Goal: Book appointment/travel/reservation

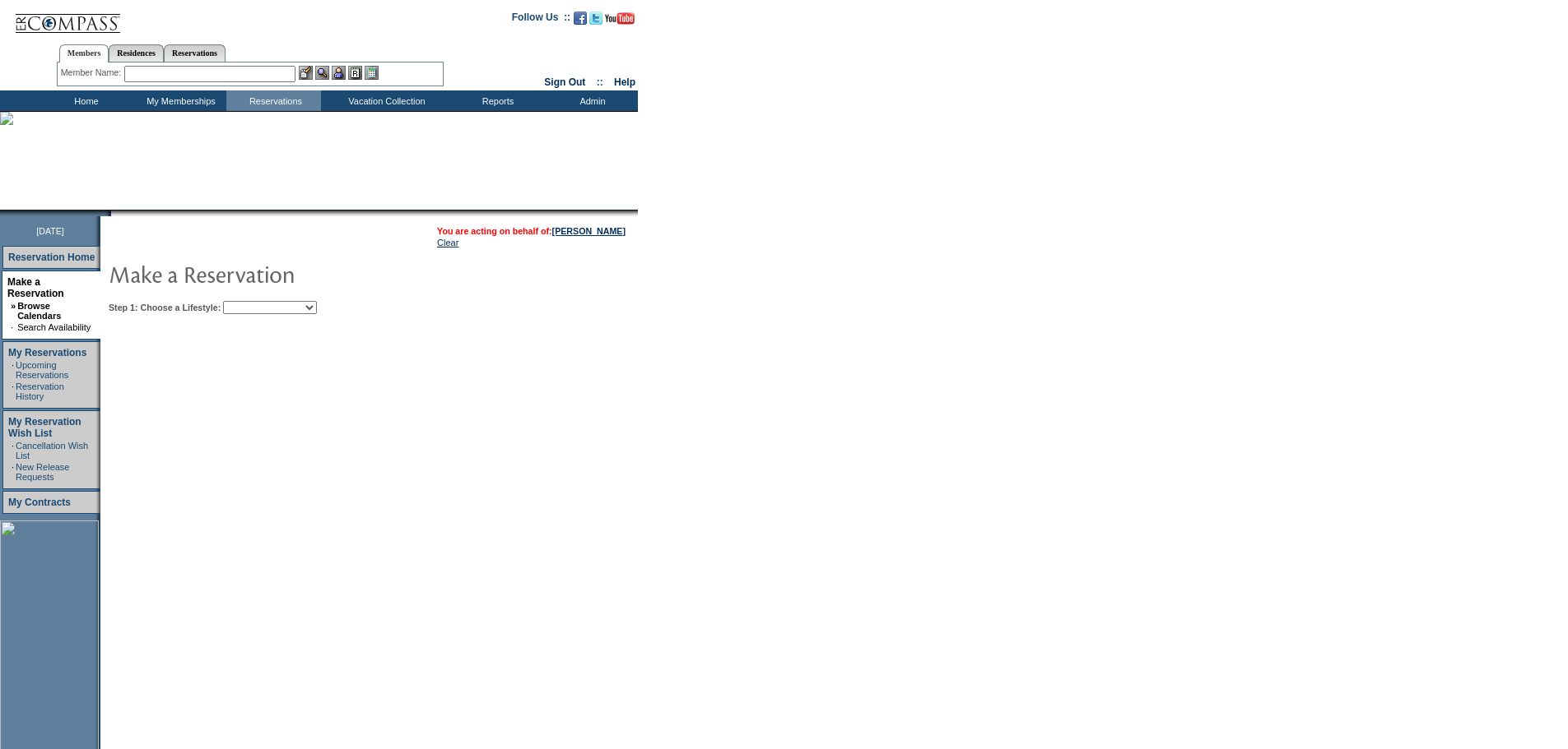
drag, startPoint x: 286, startPoint y: 303, endPoint x: 285, endPoint y: 315, distance: 12.0
click at [286, 305] on select "Beach Leisure Metropolitan Mountain OIAL for Adventure OIAL for Couples OIAL fo…" at bounding box center [269, 306] width 94 height 13
click at [251, 303] on select "Beach Leisure Metropolitan Mountain OIAL for Adventure OIAL for Couples OIAL fo…" at bounding box center [269, 306] width 94 height 13
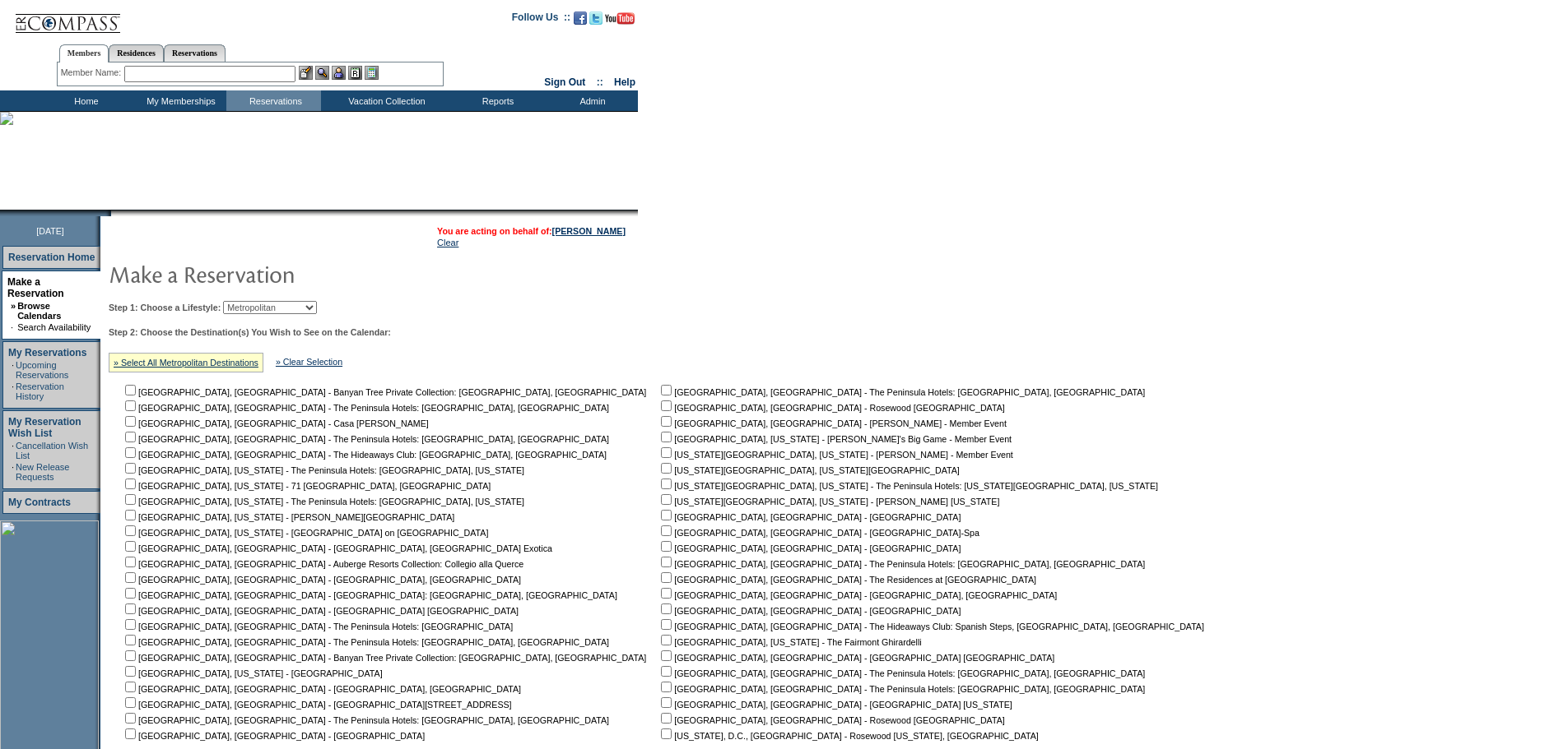
drag, startPoint x: 281, startPoint y: 305, endPoint x: 281, endPoint y: 315, distance: 10.0
click at [281, 305] on select "Beach Leisure Metropolitan Mountain OIAL for Adventure OIAL for Couples OIAL fo…" at bounding box center [269, 306] width 94 height 13
select select "Mountain"
click at [251, 303] on select "Beach Leisure Metropolitan Mountain OIAL for Adventure OIAL for Couples OIAL fo…" at bounding box center [269, 306] width 94 height 13
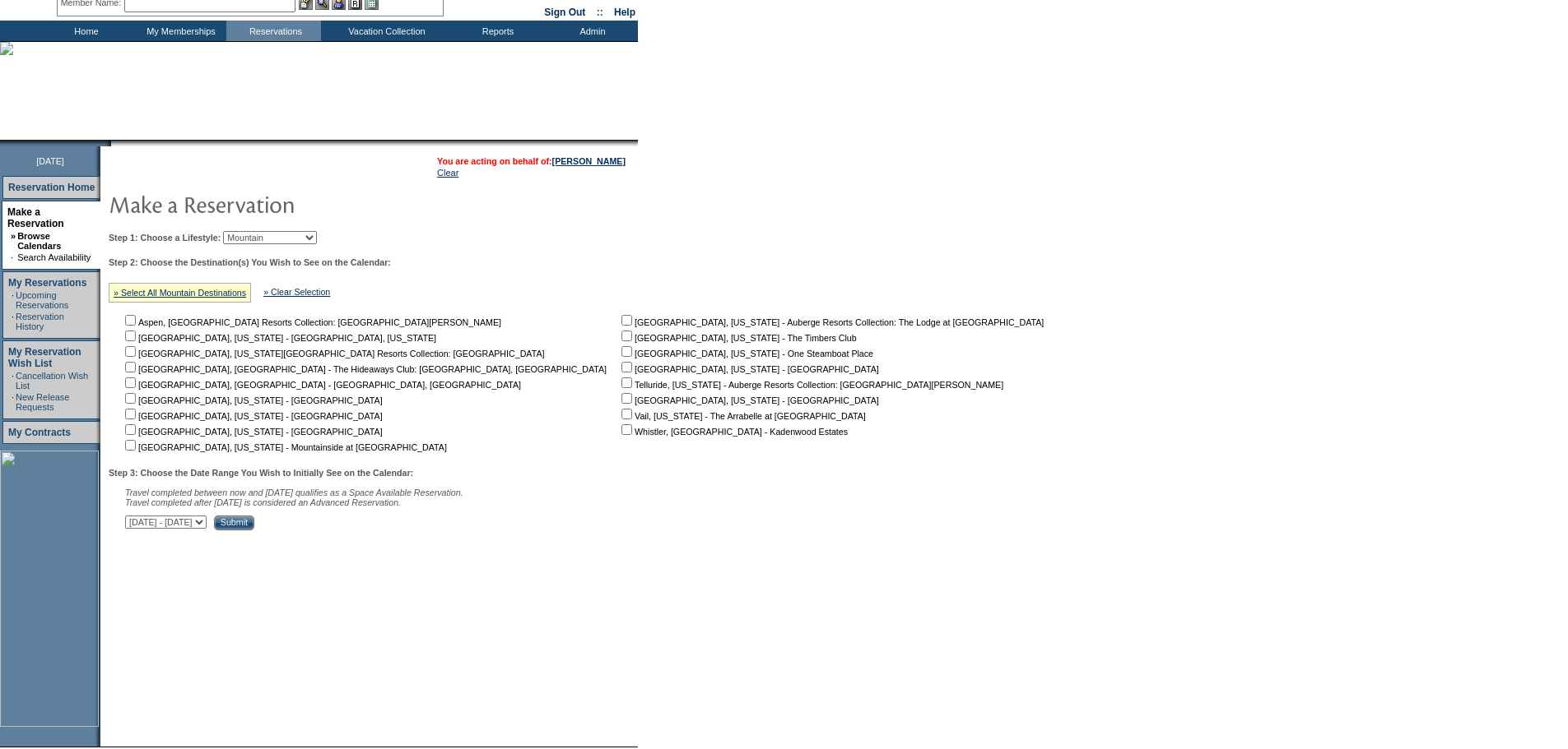
scroll to position [148, 0]
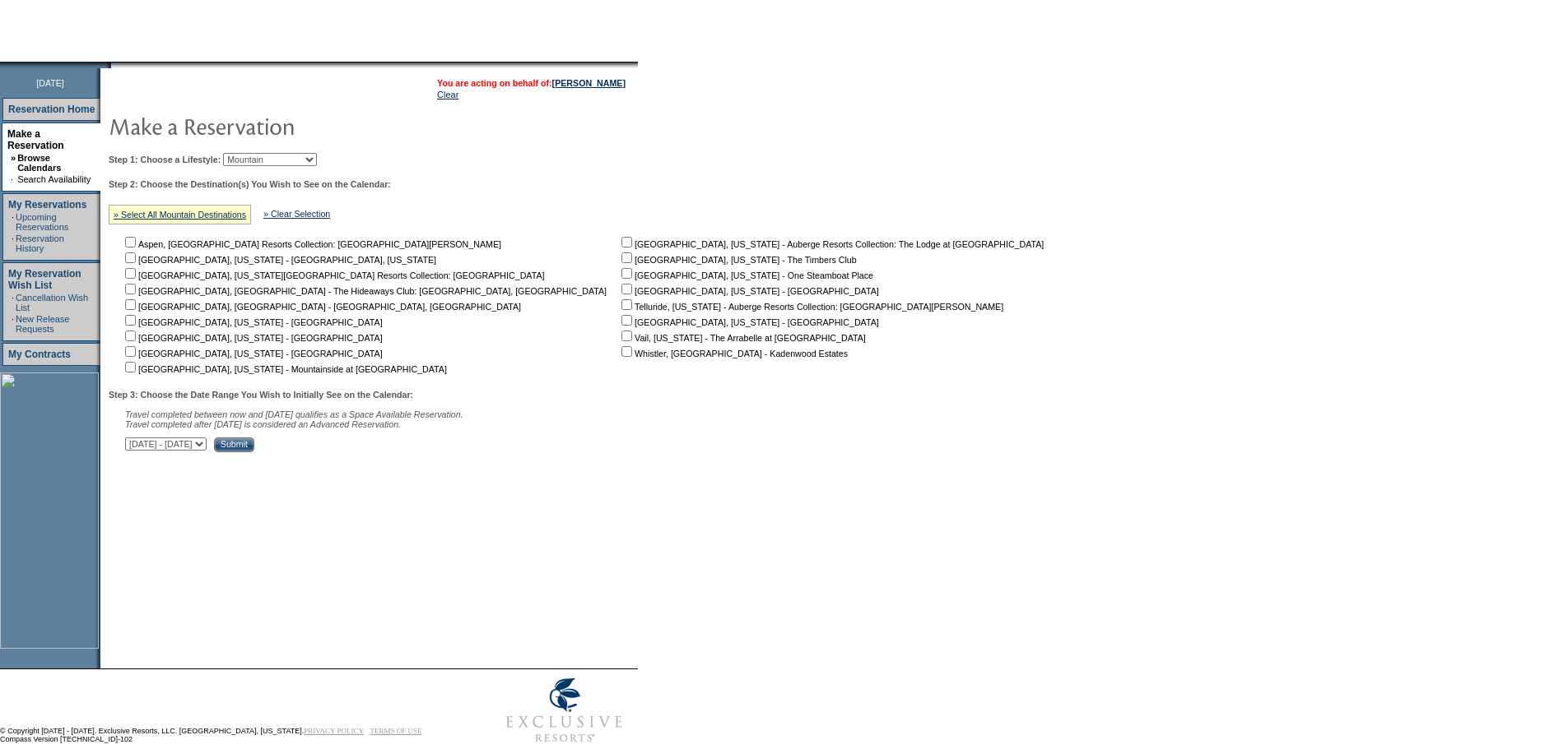
click at [618, 301] on td "Park City, Utah - Auberge Resorts Collection: The Lodge at Blue Sky Snowmass, C…" at bounding box center [835, 305] width 435 height 141
click at [621, 293] on input "checkbox" at bounding box center [626, 289] width 11 height 11
checkbox input "true"
click at [206, 450] on select "September 2, 2025 - October 17, 2025 October 18, 2025 - December 1, 2025 Decemb…" at bounding box center [166, 443] width 82 height 13
select select "12/2/2025|1/15/2026"
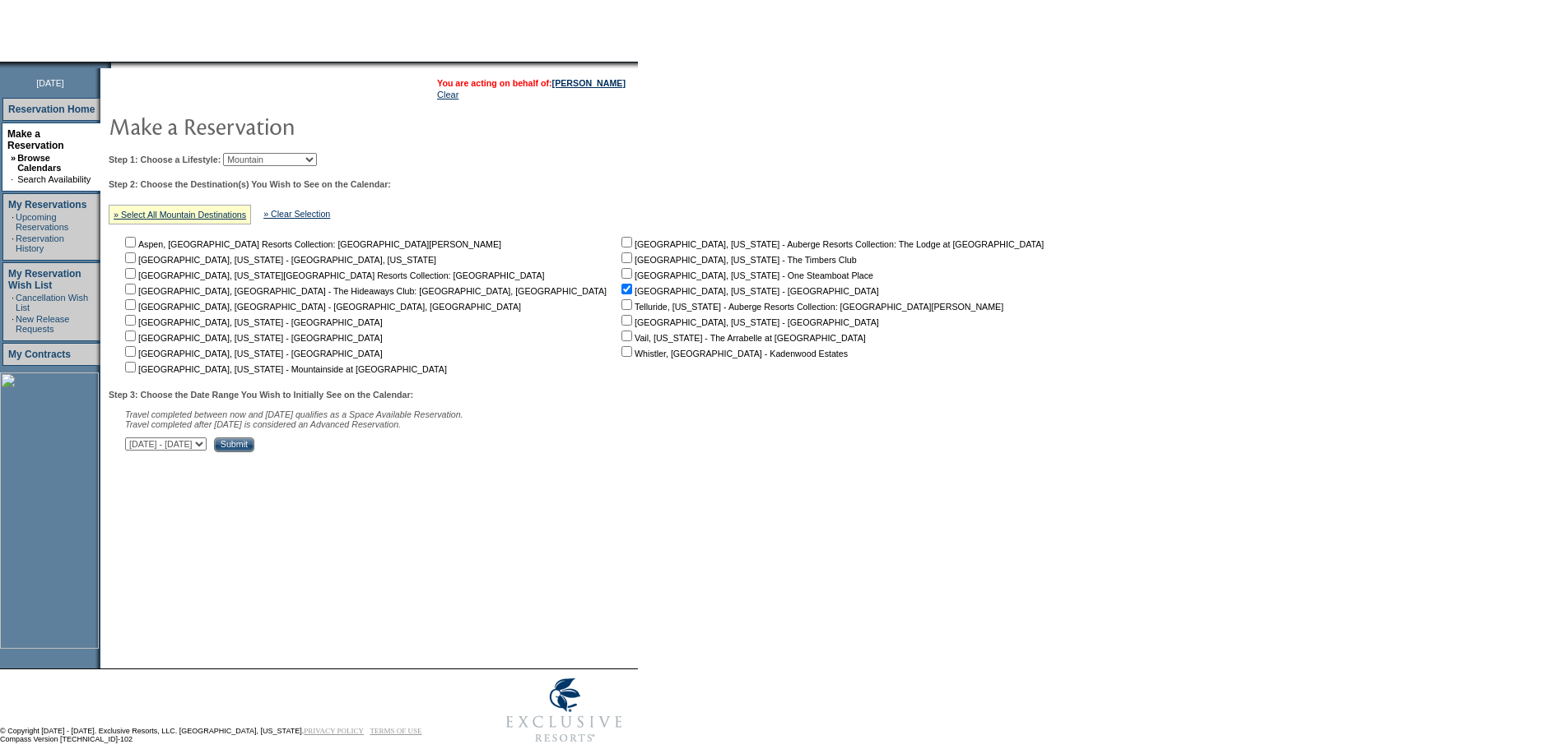
click at [134, 445] on select "September 2, 2025 - October 17, 2025 October 18, 2025 - December 1, 2025 Decemb…" at bounding box center [166, 443] width 82 height 13
click at [254, 450] on input "Submit" at bounding box center [234, 444] width 40 height 15
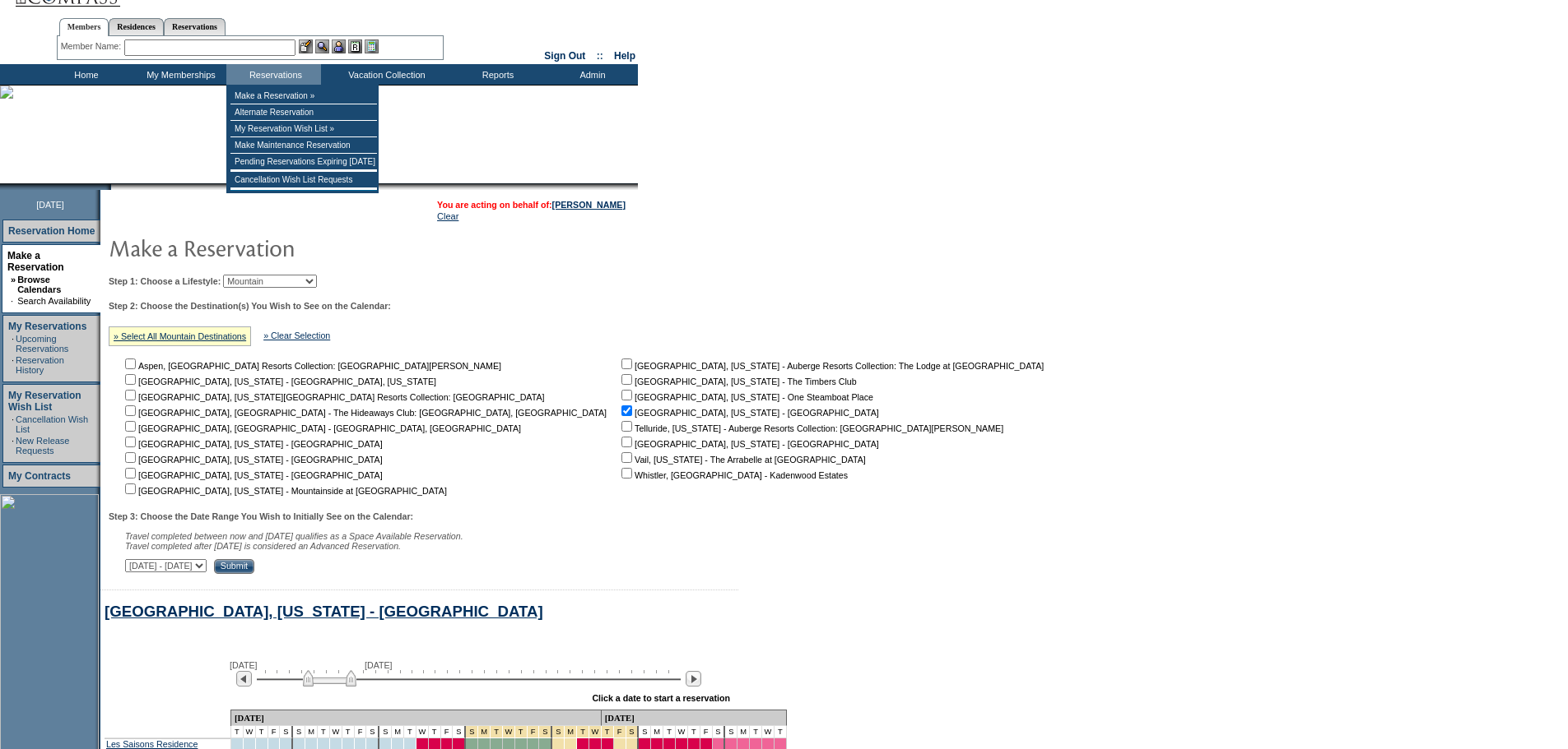
scroll to position [11, 0]
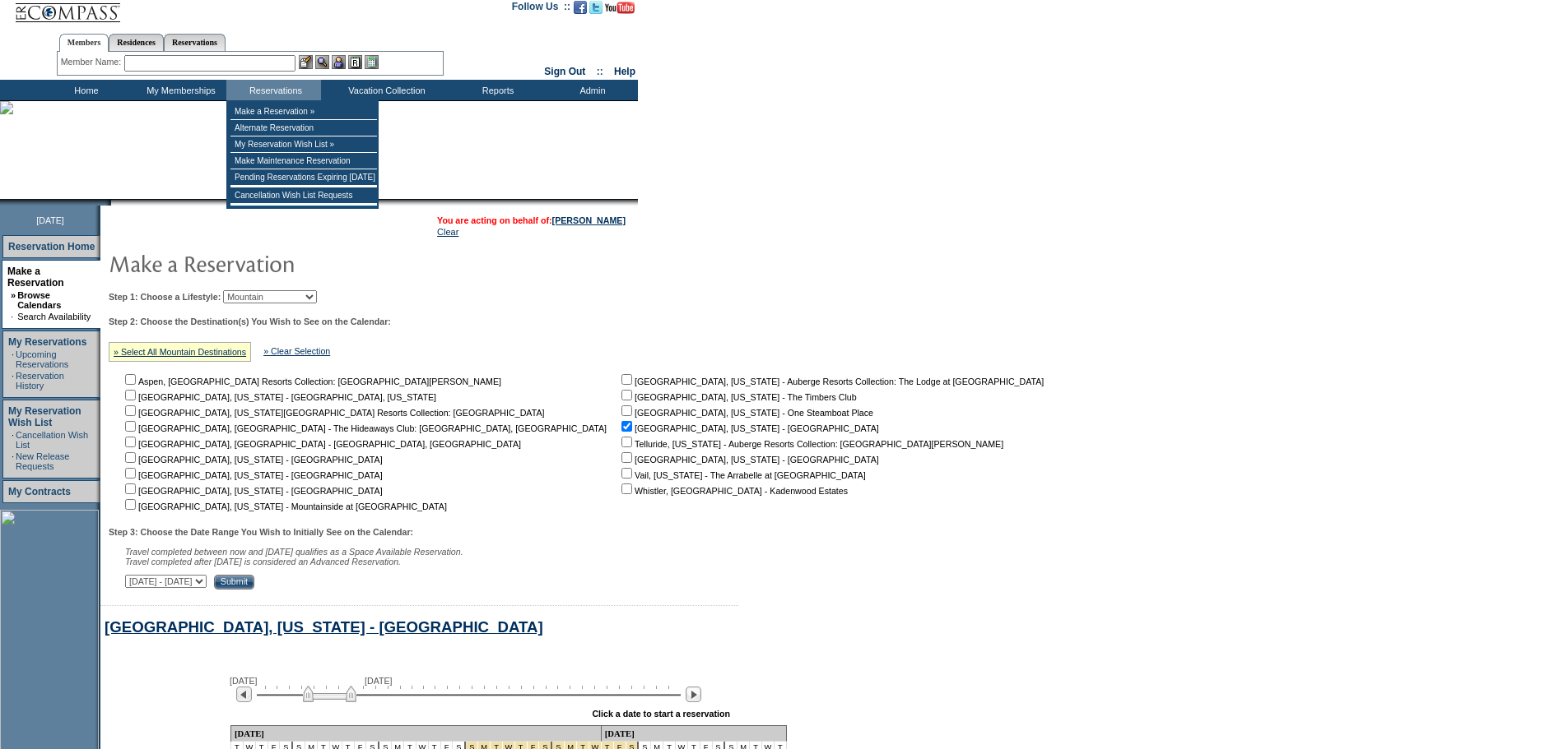
click at [266, 58] on input "text" at bounding box center [210, 63] width 172 height 17
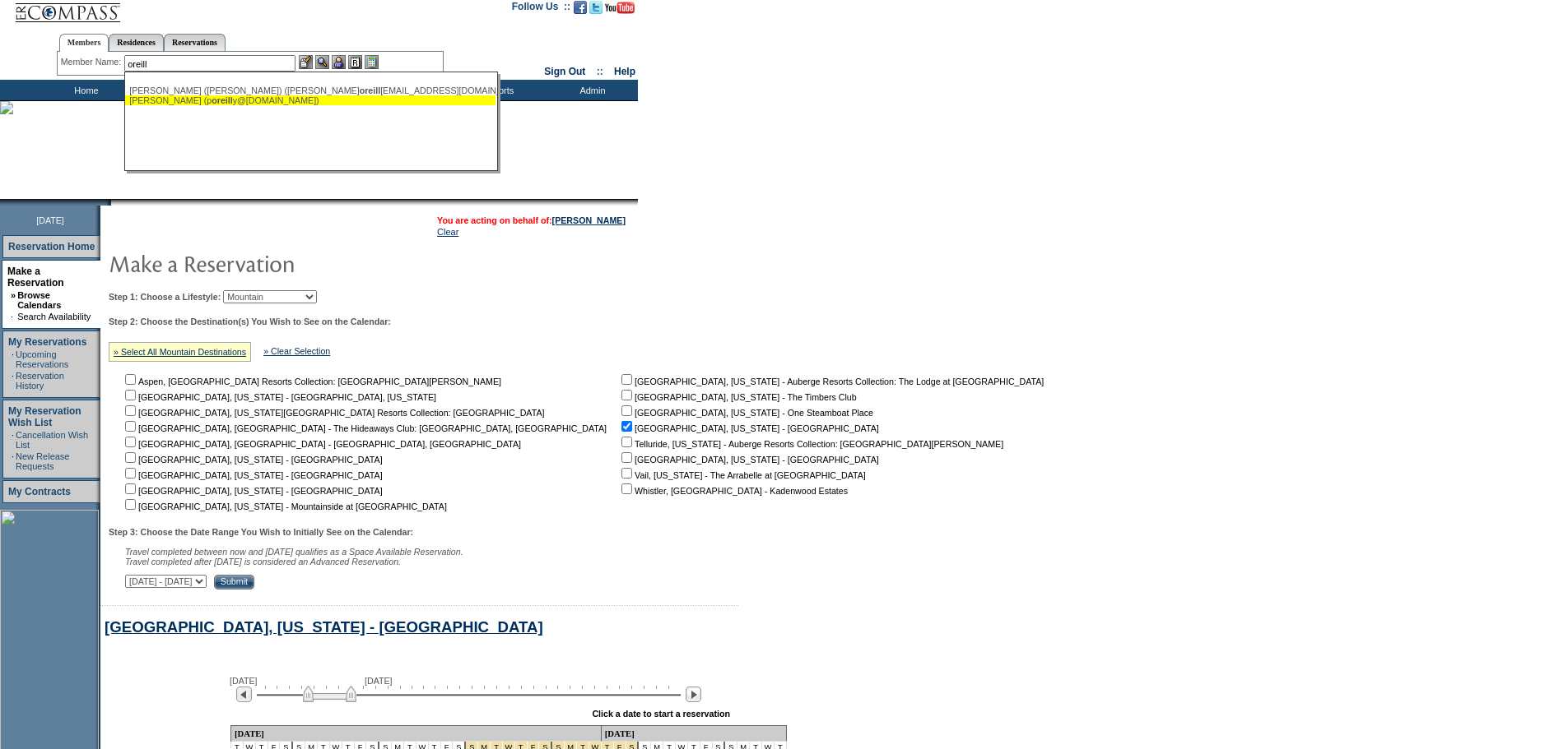
click at [198, 102] on div "[PERSON_NAME] (p oreill y@[DOMAIN_NAME])" at bounding box center [310, 101] width 362 height 10
type input "[PERSON_NAME] ([EMAIL_ADDRESS][DOMAIN_NAME])"
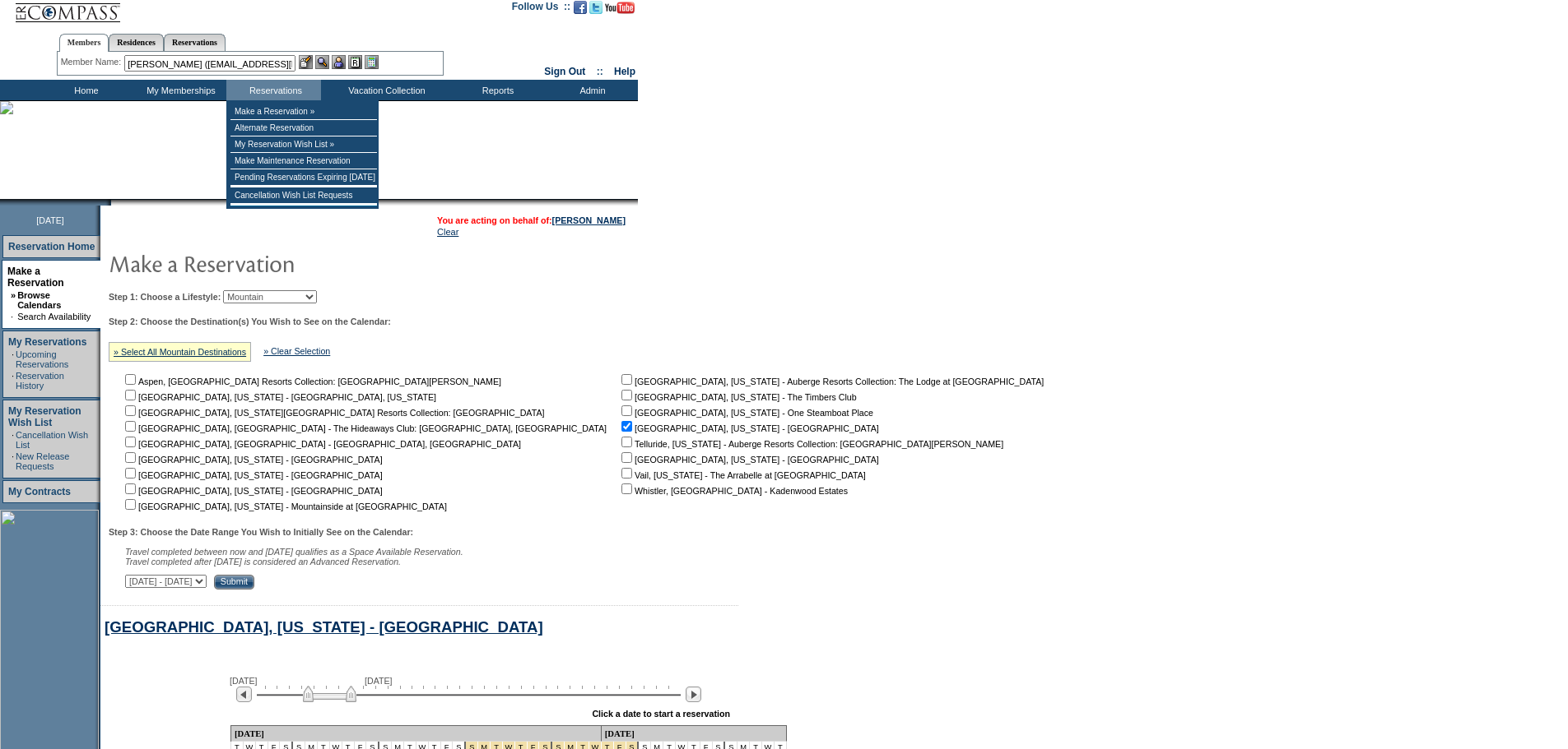
click at [344, 60] on img at bounding box center [338, 62] width 14 height 14
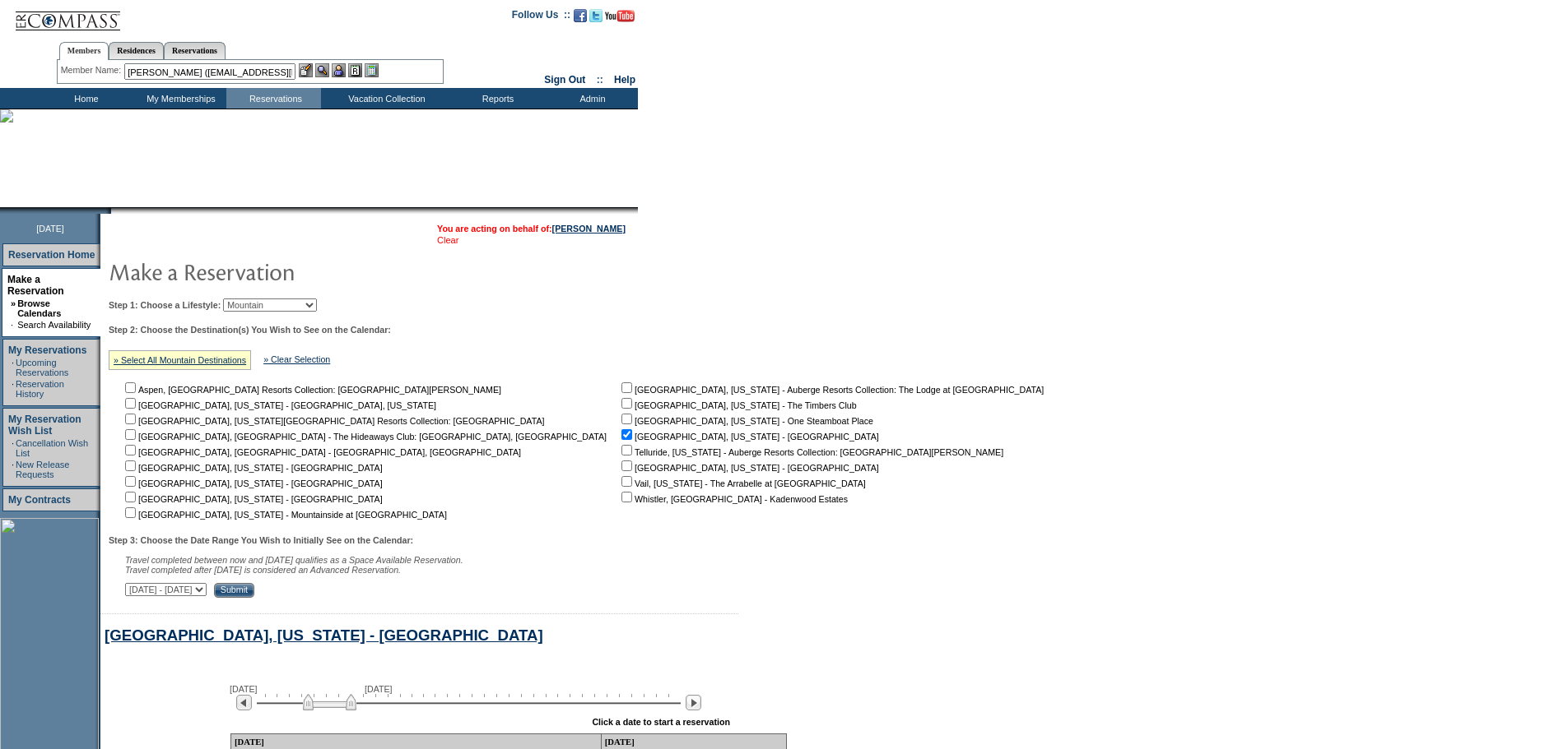
scroll to position [0, 0]
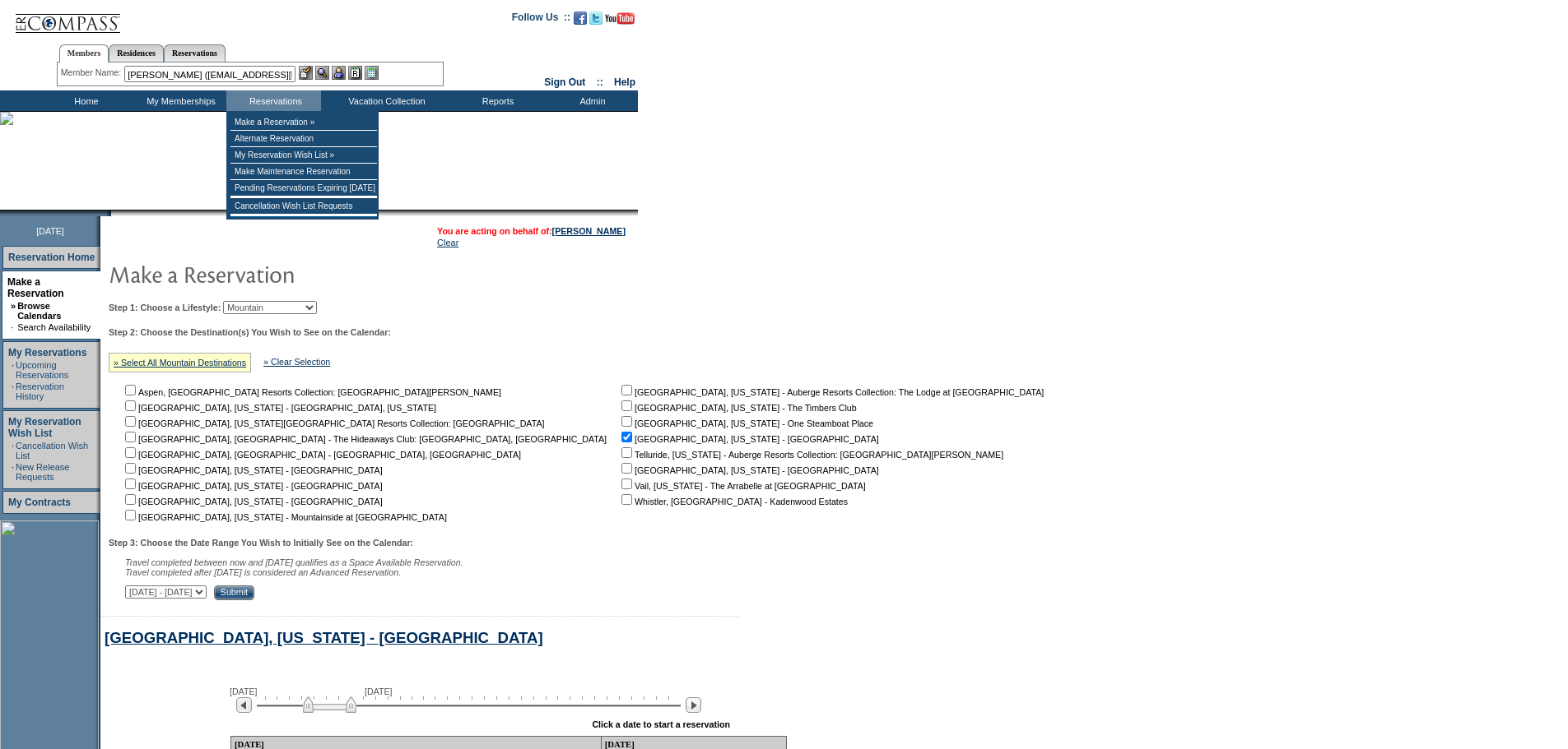
click at [345, 74] on img at bounding box center [338, 73] width 14 height 14
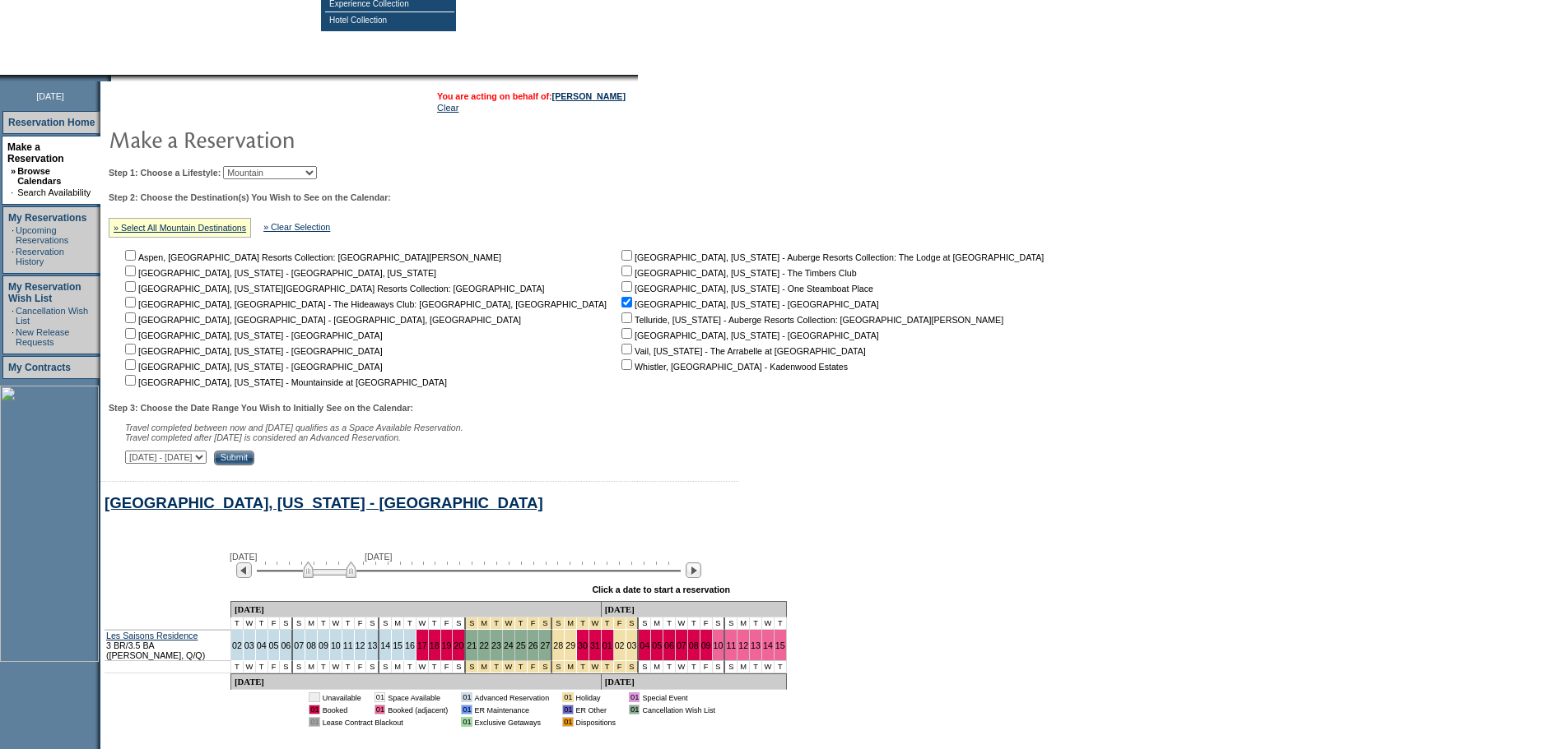
scroll to position [257, 0]
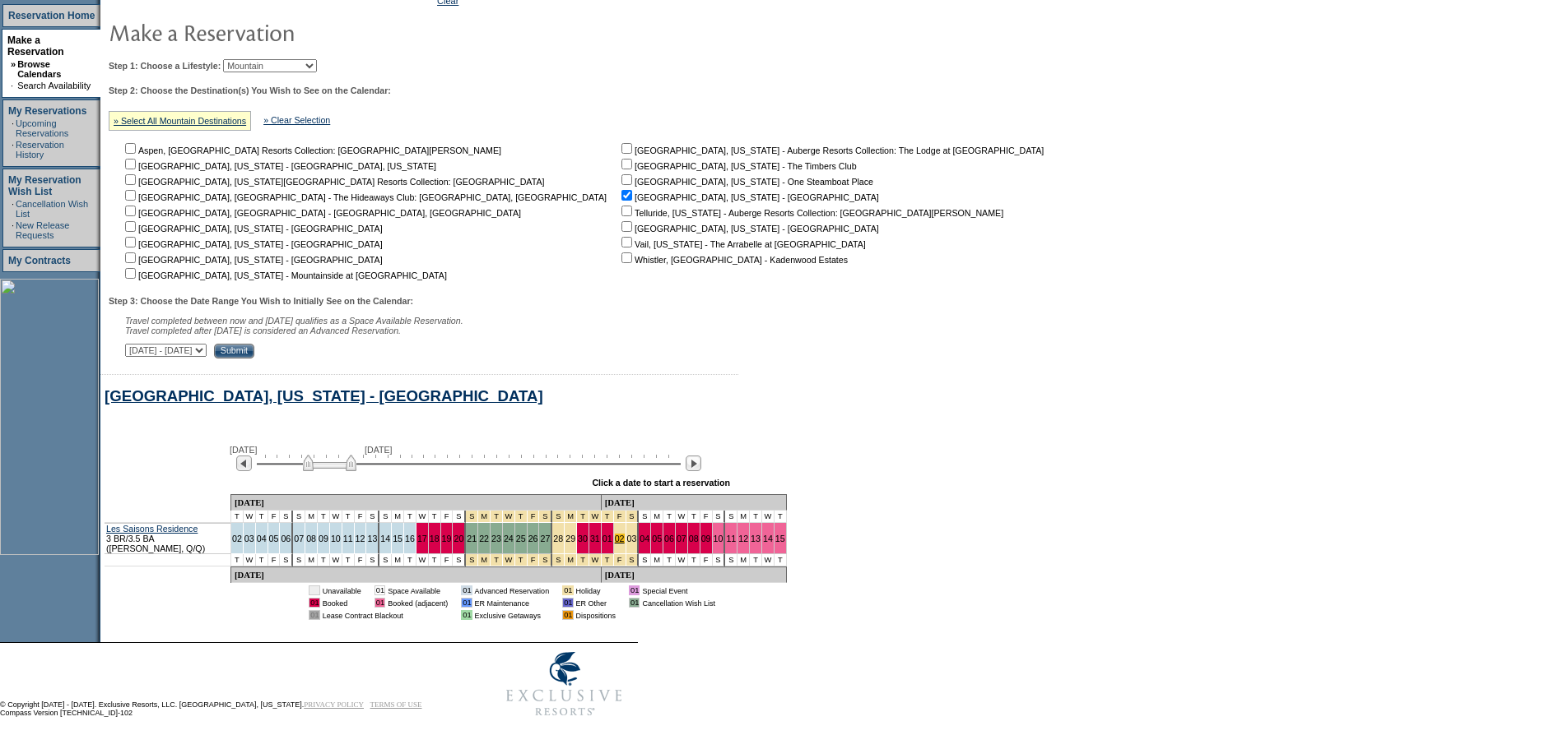
click at [614, 534] on link "02" at bounding box center [619, 539] width 10 height 10
